Goal: Transaction & Acquisition: Purchase product/service

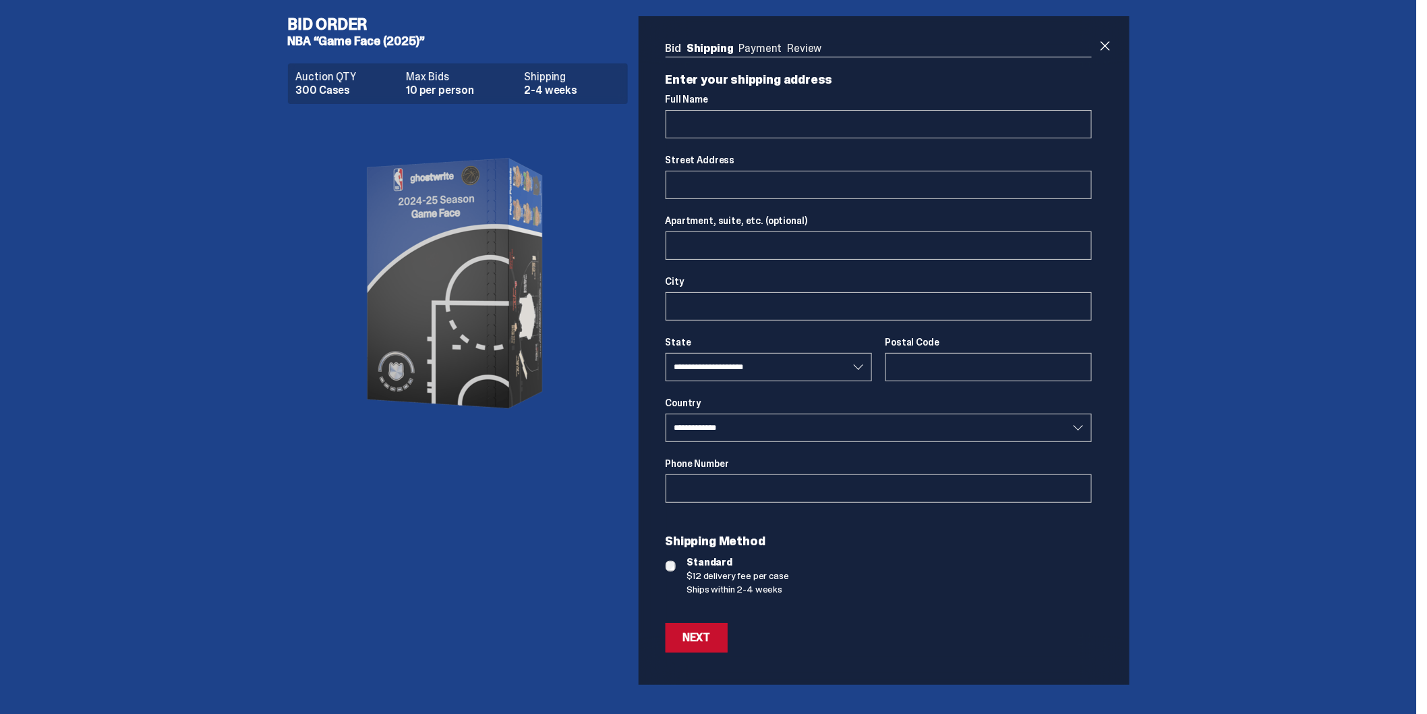
click at [325, 35] on h5 "NBA “Game Face (2025)”" at bounding box center [463, 41] width 351 height 12
click at [322, 22] on h4 "Bid Order" at bounding box center [463, 24] width 351 height 16
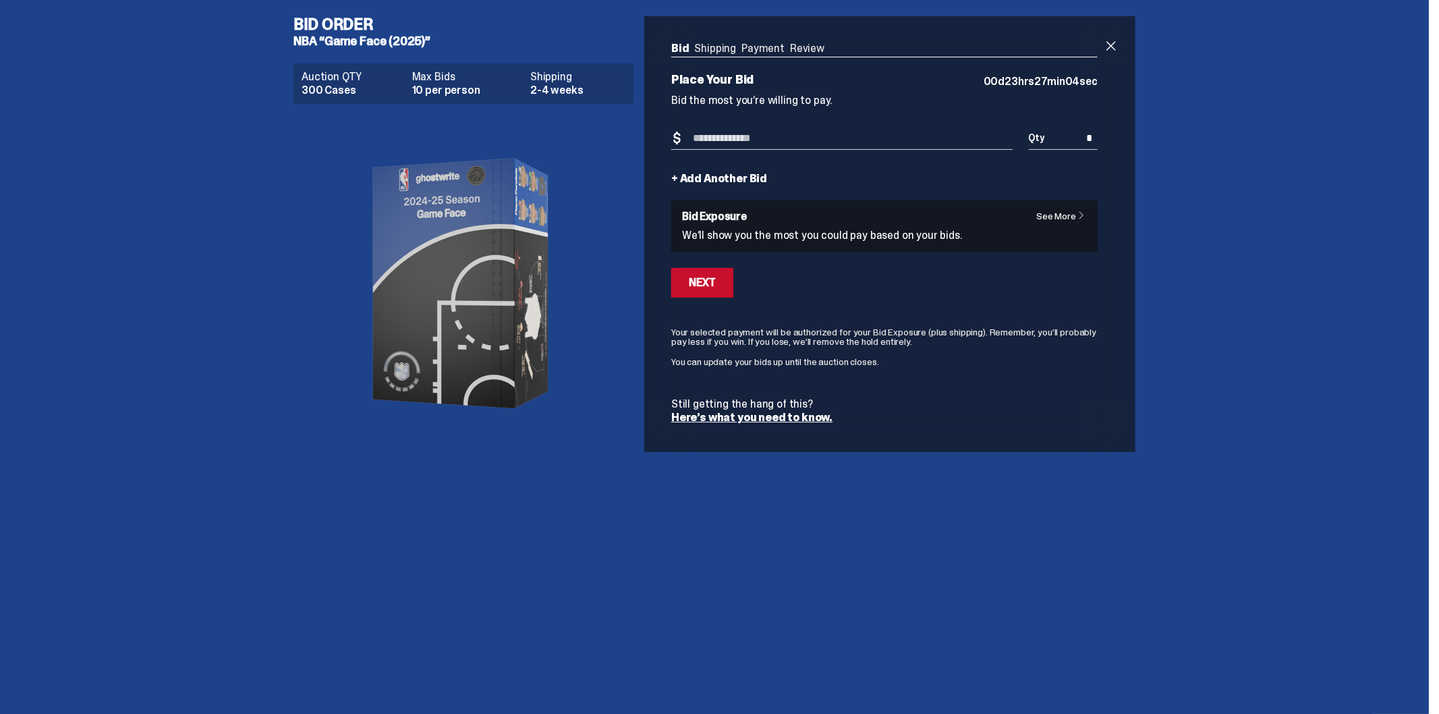
click at [152, 428] on div "Bid Order NBA “Game Face (2025)” Auction QTY 300 Cases Max Bids 10 per person S…" at bounding box center [714, 234] width 1429 height 468
